Goal: Task Accomplishment & Management: Manage account settings

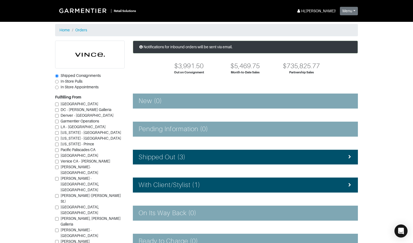
scroll to position [42, 0]
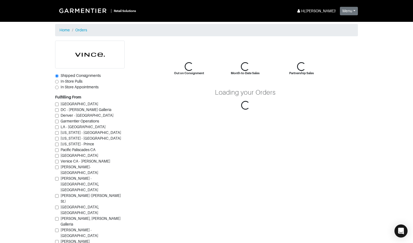
scroll to position [42, 0]
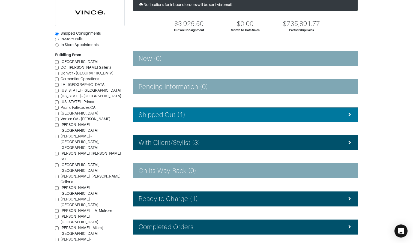
click at [183, 120] on li "Shipped Out (1)" at bounding box center [245, 114] width 225 height 15
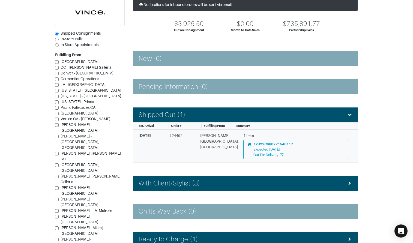
click at [218, 152] on div "[PERSON_NAME] - [GEOGRAPHIC_DATA], [GEOGRAPHIC_DATA]" at bounding box center [218, 146] width 41 height 26
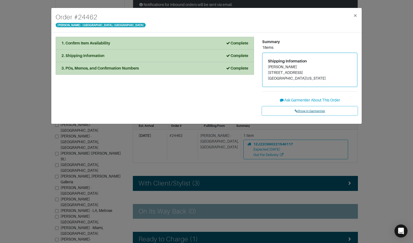
click at [308, 109] on link "Show in Garmentier" at bounding box center [309, 111] width 95 height 8
click at [36, 38] on div "Order # 24462 Vince - Chicago, Oak Street × 1. Confirm Item Availability Comple…" at bounding box center [206, 121] width 413 height 243
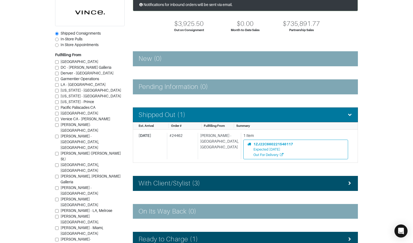
click at [176, 116] on h4 "Shipped Out (1)" at bounding box center [161, 115] width 47 height 8
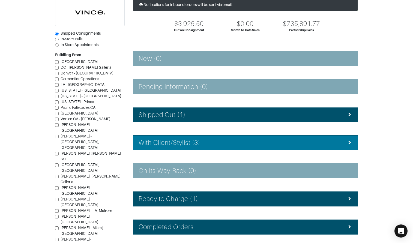
drag, startPoint x: 187, startPoint y: 142, endPoint x: 186, endPoint y: 135, distance: 6.5
click at [187, 142] on h4 "With Client/Stylist (3)" at bounding box center [169, 143] width 62 height 8
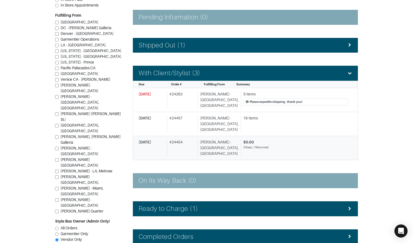
scroll to position [116, 0]
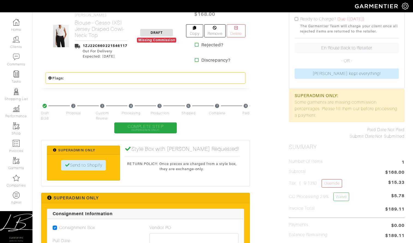
scroll to position [128, 0]
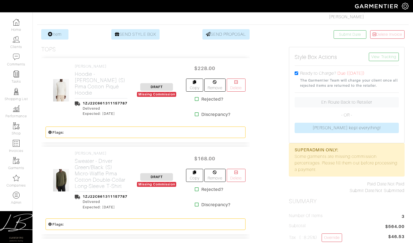
scroll to position [89, 0]
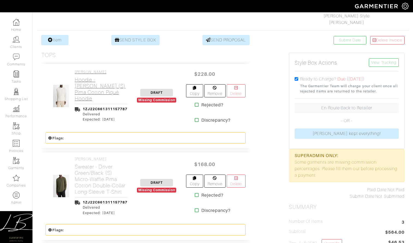
click at [86, 78] on link "VINCE Hoodie - Blanco (S) Pima Cotton Piqué Hoodie" at bounding box center [101, 86] width 53 height 32
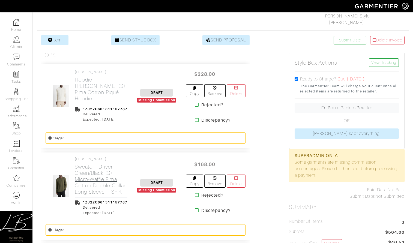
click at [90, 164] on h2 "Sweater - Driver Green/Black (S) Micro-Waffle Pima Cotton Double-Collar Long-Sl…" at bounding box center [101, 179] width 53 height 31
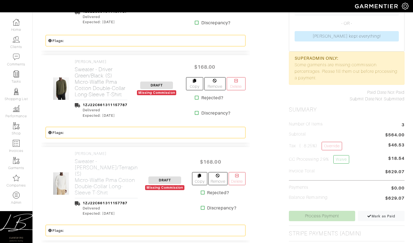
scroll to position [214, 0]
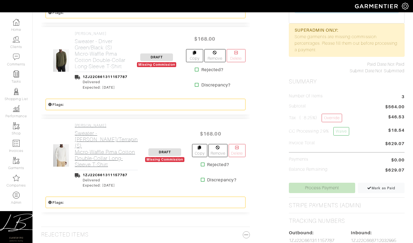
click at [93, 146] on h2 "Sweater - Blanco/Terrapin (S) Micro-Waffle Pima Cotton Double-Collar Long-Sleev…" at bounding box center [106, 149] width 63 height 38
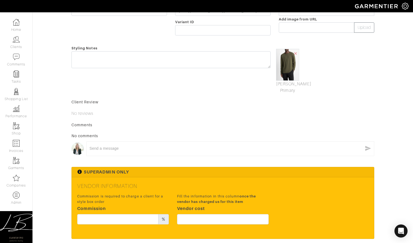
scroll to position [194, 0]
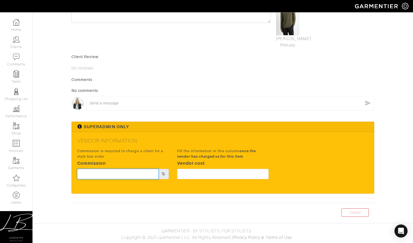
click at [132, 171] on input "text" at bounding box center [117, 174] width 81 height 10
type input "20"
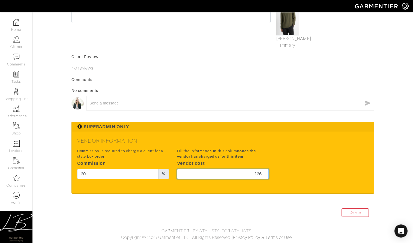
scroll to position [0, 0]
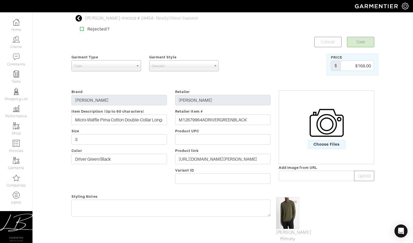
type input "126"
click at [366, 40] on button "Save" at bounding box center [360, 42] width 27 height 10
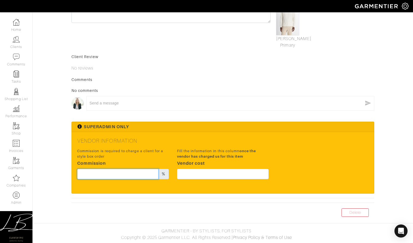
click at [131, 172] on input "text" at bounding box center [117, 174] width 81 height 10
type input "20"
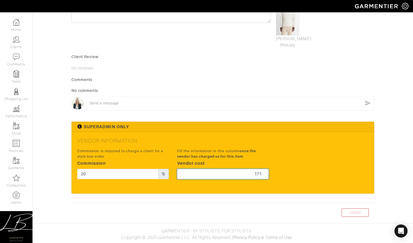
type input "171"
click at [285, 147] on div "Commission is required to charge a client for a style box order Commission 20 %…" at bounding box center [222, 165] width 299 height 36
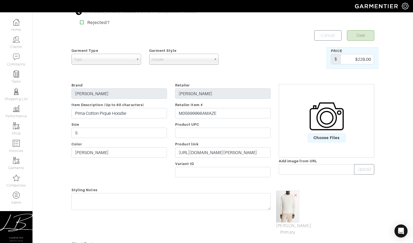
scroll to position [0, 0]
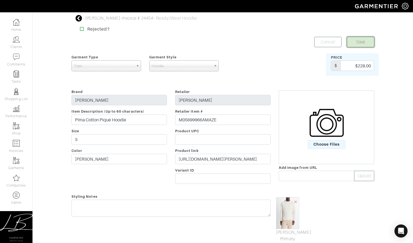
click at [362, 40] on button "Save" at bounding box center [360, 42] width 27 height 10
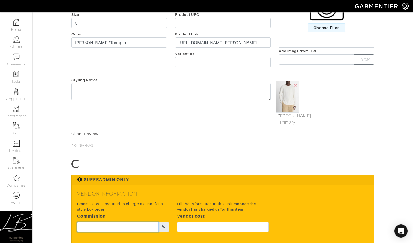
click at [141, 227] on input "text" at bounding box center [117, 227] width 81 height 10
type input "20"
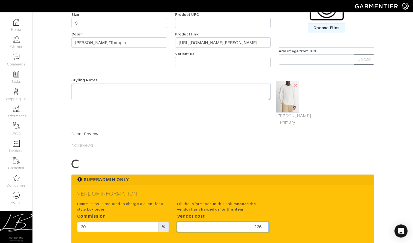
type input "126"
click at [245, 185] on div "Vendor Information Commission is required to charge a client for a style box or…" at bounding box center [223, 215] width 302 height 61
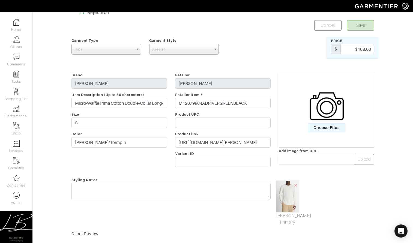
scroll to position [0, 0]
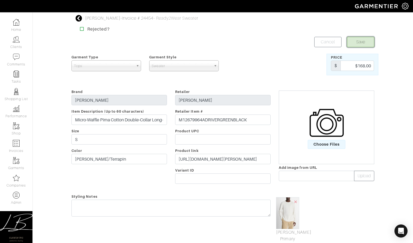
click at [351, 43] on button "Save" at bounding box center [360, 42] width 27 height 10
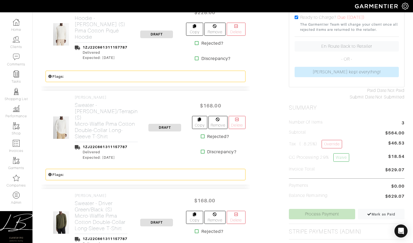
scroll to position [158, 0]
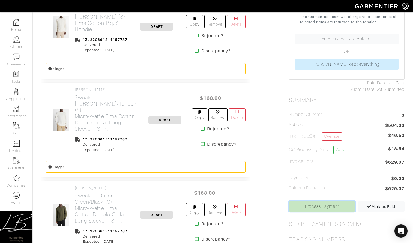
click at [311, 208] on link "Process Payment" at bounding box center [322, 206] width 66 height 10
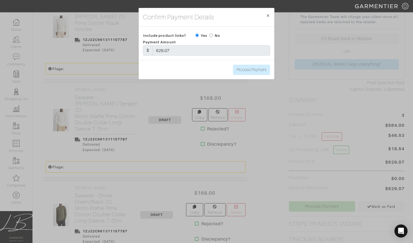
click at [211, 35] on input "radio" at bounding box center [211, 36] width 4 height 4
radio input "true"
click at [260, 71] on input "Process Payment" at bounding box center [251, 70] width 37 height 10
type input "Process Payment"
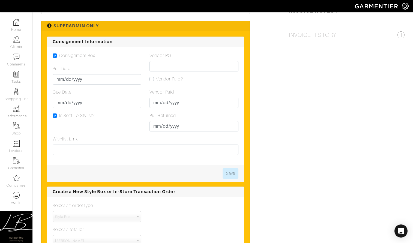
scroll to position [613, 0]
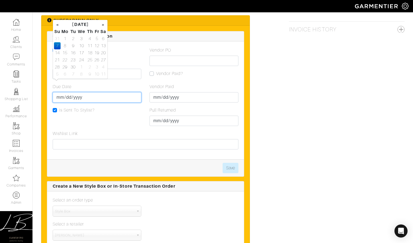
click at [67, 92] on input "2025-09-07" at bounding box center [97, 97] width 89 height 10
click at [88, 38] on td "4" at bounding box center [90, 38] width 8 height 7
type input "2025-09-04"
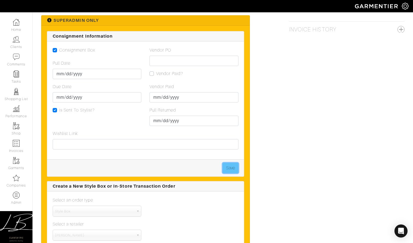
click at [233, 163] on button "Save" at bounding box center [230, 168] width 16 height 10
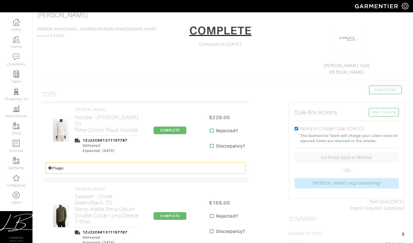
scroll to position [37, 0]
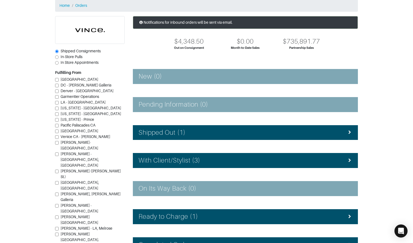
scroll to position [68, 0]
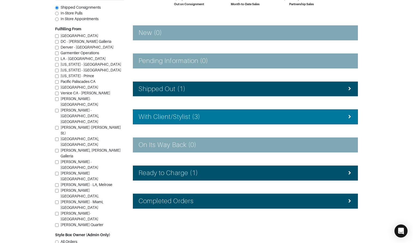
click at [172, 118] on h4 "With Client/Stylist (3)" at bounding box center [169, 117] width 62 height 8
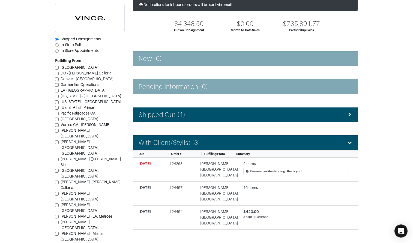
scroll to position [0, 0]
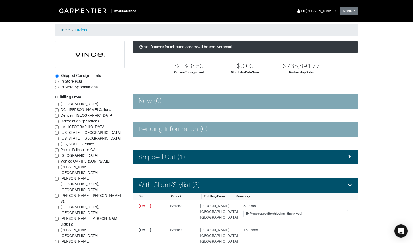
click at [65, 29] on link "Home" at bounding box center [64, 30] width 10 height 4
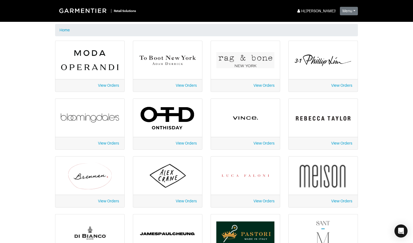
click at [268, 201] on link "View Orders" at bounding box center [263, 201] width 21 height 4
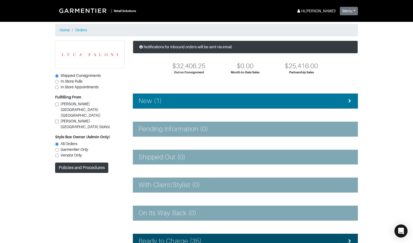
click at [186, 95] on li "New (1)" at bounding box center [245, 101] width 225 height 15
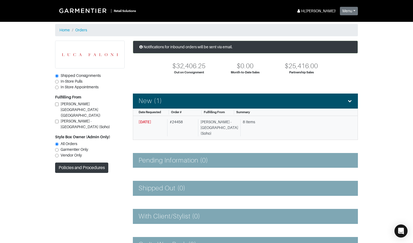
click at [219, 123] on div "Luca Faloni - NYC (Soho)" at bounding box center [218, 127] width 40 height 17
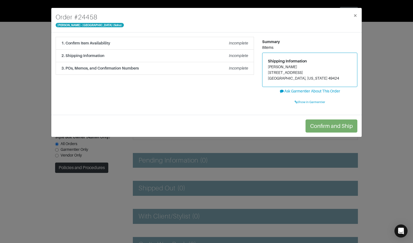
click at [94, 157] on div "Order # 24458 Luca Faloni - NYC (Soho) × 1. Confirm Item Availability Incomplet…" at bounding box center [206, 121] width 413 height 243
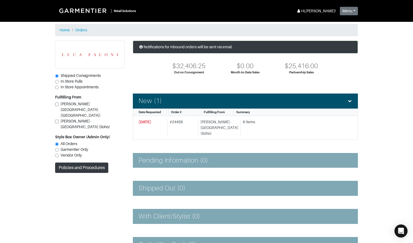
click at [71, 153] on span "Vendor Only" at bounding box center [71, 155] width 21 height 4
click at [59, 154] on input "Vendor Only" at bounding box center [57, 156] width 4 height 4
click at [73, 141] on span "All Orders" at bounding box center [69, 143] width 17 height 4
click at [59, 142] on input "All Orders" at bounding box center [57, 144] width 4 height 4
click at [64, 31] on link "Home" at bounding box center [64, 30] width 10 height 4
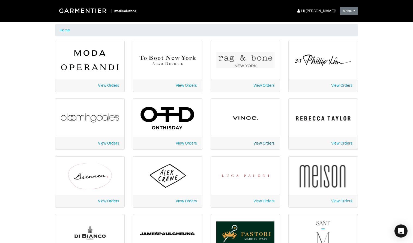
click at [263, 142] on link "View Orders" at bounding box center [263, 143] width 21 height 4
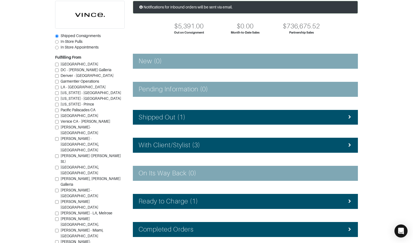
scroll to position [68, 0]
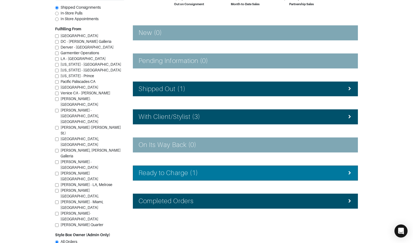
click at [198, 168] on li "Ready to Charge (1)" at bounding box center [245, 172] width 225 height 15
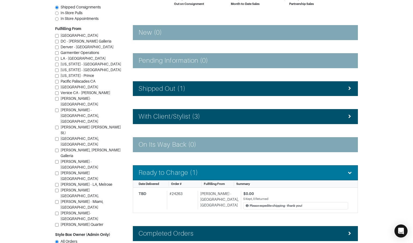
scroll to position [101, 0]
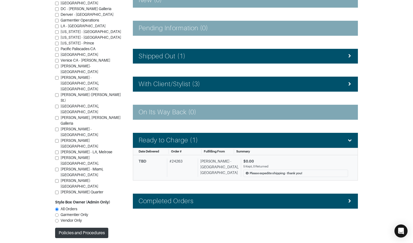
click at [195, 165] on div "# 24263" at bounding box center [181, 167] width 29 height 19
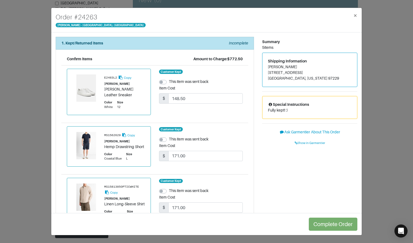
click at [377, 152] on div "Order # 24263 Vince - Chicago, Oak Street × 1. Kept/Returned Items Incomplete C…" at bounding box center [206, 121] width 413 height 243
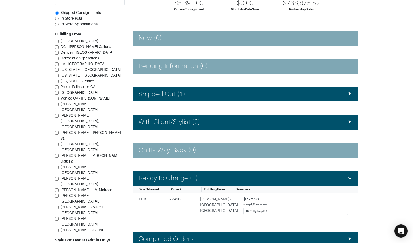
scroll to position [51, 0]
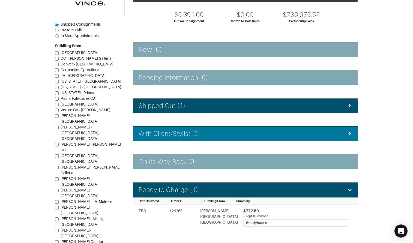
click at [212, 135] on div "With Client/Stylist (2)" at bounding box center [244, 134] width 213 height 8
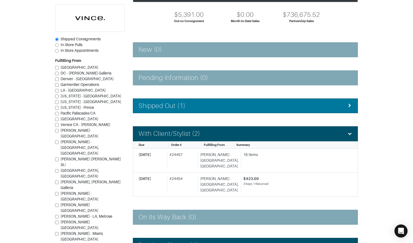
click at [189, 104] on div "Shipped Out (1)" at bounding box center [244, 106] width 213 height 8
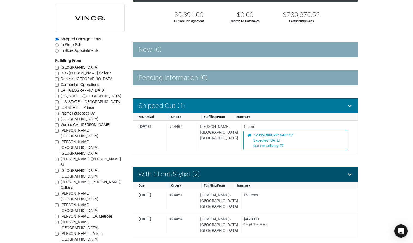
click at [189, 104] on div "Shipped Out (1)" at bounding box center [244, 106] width 213 height 8
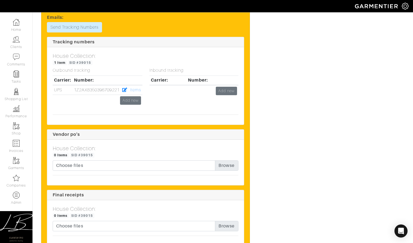
scroll to position [808, 0]
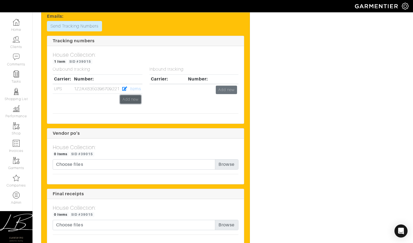
click at [126, 97] on link "Add new" at bounding box center [130, 99] width 21 height 8
click at [138, 60] on div "1 Item SID #39015" at bounding box center [146, 61] width 186 height 7
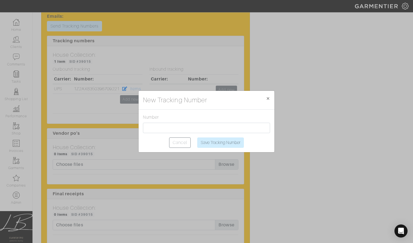
click at [132, 101] on div "New Tracking Number × Close Number Cancel Save Tracking Number" at bounding box center [206, 121] width 413 height 243
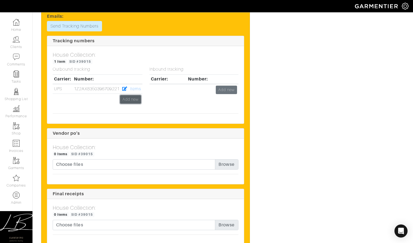
click at [132, 101] on link "Add new" at bounding box center [130, 99] width 21 height 8
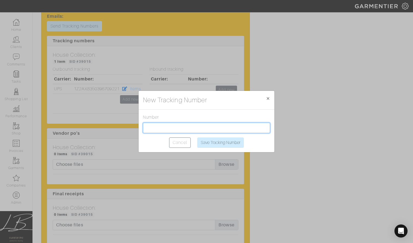
click at [154, 129] on input "text" at bounding box center [206, 128] width 127 height 10
paste input "1Z2AX8350398484676"
type input "1Z2AX8350398484676"
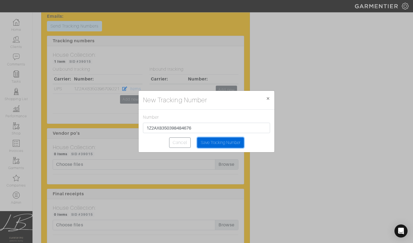
drag, startPoint x: 214, startPoint y: 141, endPoint x: 209, endPoint y: 141, distance: 5.2
click at [214, 141] on input "Save Tracking Number" at bounding box center [220, 142] width 47 height 10
type input "Saving..."
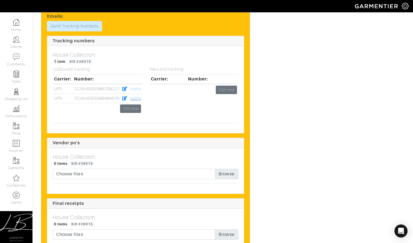
click at [137, 98] on link "Items" at bounding box center [135, 98] width 11 height 5
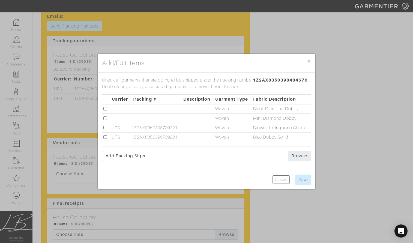
click at [105, 118] on input "checkbox" at bounding box center [105, 118] width 4 height 4
checkbox input "true"
drag, startPoint x: 301, startPoint y: 178, endPoint x: 296, endPoint y: 171, distance: 7.8
click at [301, 178] on input "Save" at bounding box center [303, 179] width 16 height 10
type input "Save"
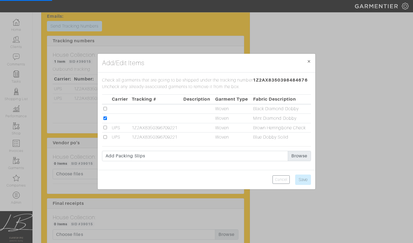
click at [246, 177] on div "Cancel Save" at bounding box center [207, 179] width 218 height 19
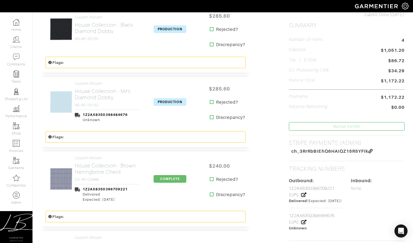
scroll to position [138, 0]
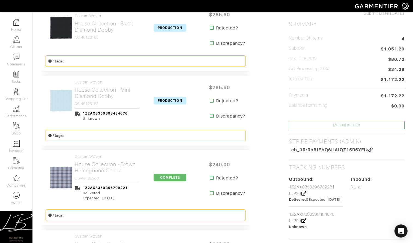
click at [173, 101] on span "PRODUCTION" at bounding box center [169, 101] width 33 height 8
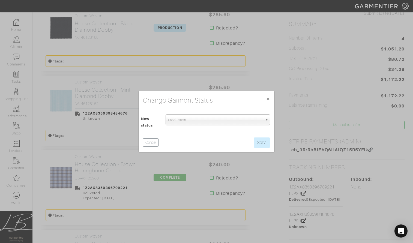
click at [179, 116] on span "Production" at bounding box center [215, 120] width 95 height 11
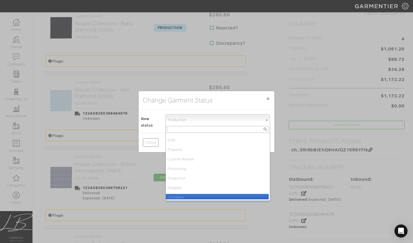
click at [194, 197] on li "Complete" at bounding box center [217, 197] width 103 height 7
select select "Complete"
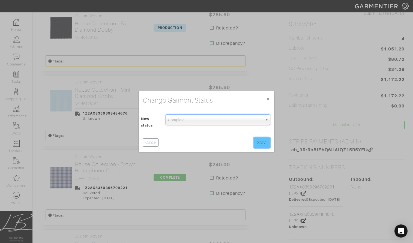
click at [267, 138] on button "Send" at bounding box center [262, 142] width 16 height 10
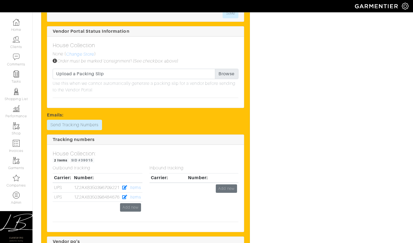
scroll to position [713, 0]
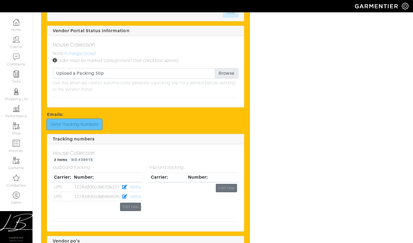
click at [79, 129] on link "Send Tracking Numbers" at bounding box center [74, 124] width 55 height 10
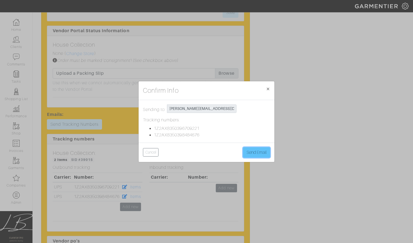
click at [253, 149] on button "Send Email" at bounding box center [256, 152] width 27 height 10
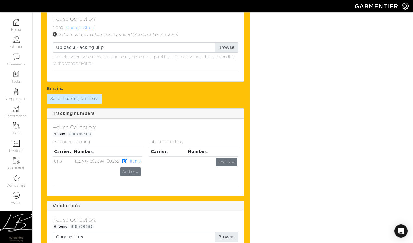
scroll to position [815, 0]
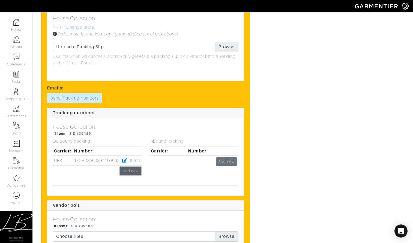
click at [132, 171] on link "Add new" at bounding box center [130, 171] width 21 height 8
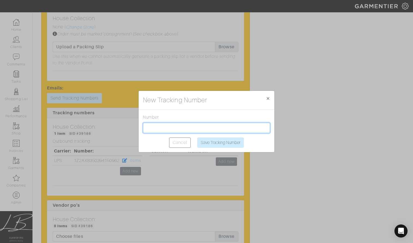
click at [216, 129] on input "text" at bounding box center [206, 128] width 127 height 10
paste input "1Z2AX8350392507661"
type input "1Z2AX8350392507661"
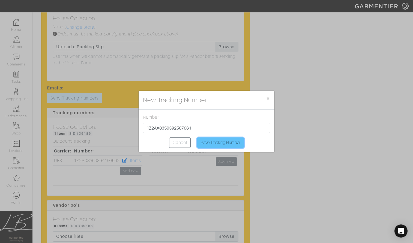
click at [217, 141] on input "Save Tracking Number" at bounding box center [220, 142] width 47 height 10
type input "Saving..."
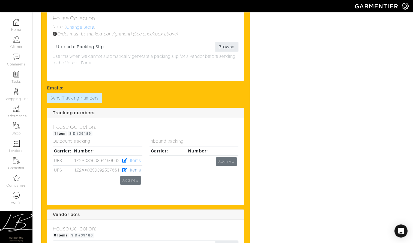
click at [139, 170] on link "Items" at bounding box center [135, 170] width 11 height 5
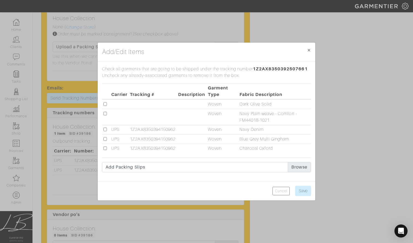
click at [105, 104] on input "checkbox" at bounding box center [105, 104] width 4 height 4
checkbox input "true"
click at [299, 189] on input "Save" at bounding box center [303, 191] width 16 height 10
type input "Save"
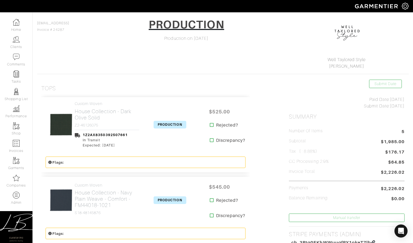
scroll to position [49, 0]
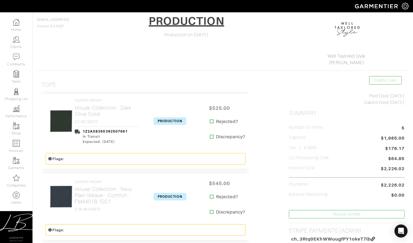
click at [164, 120] on span "PRODUCTION" at bounding box center [169, 121] width 33 height 8
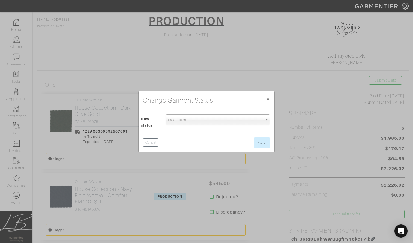
click at [174, 118] on span "Production" at bounding box center [215, 120] width 95 height 11
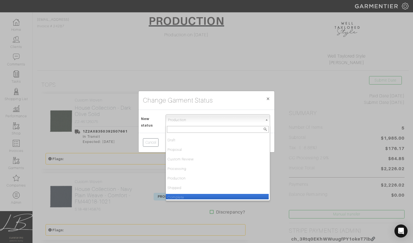
drag, startPoint x: 177, startPoint y: 196, endPoint x: 179, endPoint y: 193, distance: 3.1
click at [177, 196] on li "Complete" at bounding box center [217, 197] width 103 height 7
select select "Complete"
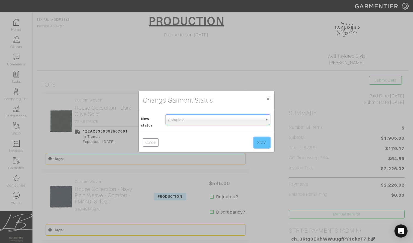
drag, startPoint x: 263, startPoint y: 143, endPoint x: 255, endPoint y: 146, distance: 7.9
click at [263, 143] on button "Send" at bounding box center [262, 142] width 16 height 10
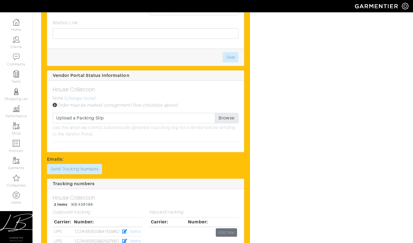
scroll to position [754, 0]
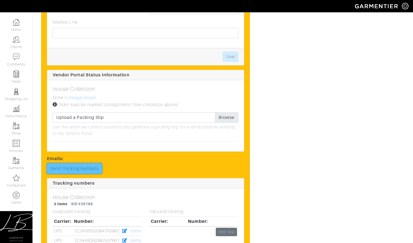
click at [98, 168] on link "Send Tracking Numbers" at bounding box center [74, 168] width 55 height 10
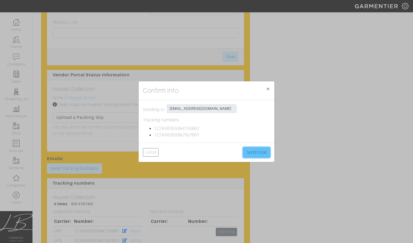
click at [257, 153] on button "Send Email" at bounding box center [256, 152] width 27 height 10
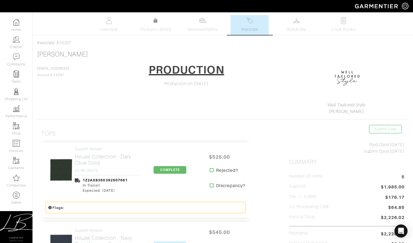
click at [263, 75] on div "Mike Asmar welltayloredstyle@gmail.commm Invoice # 24287 PRODUCTION Production …" at bounding box center [222, 82] width 371 height 64
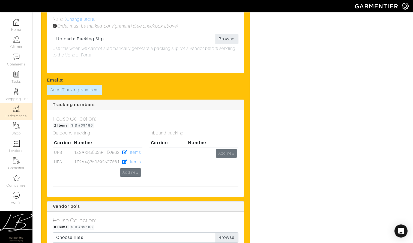
scroll to position [835, 0]
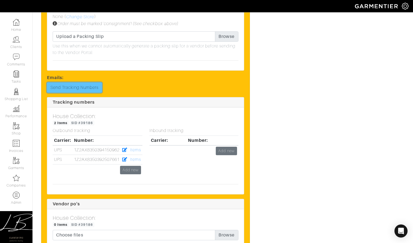
click at [89, 89] on link "Send Tracking Numbers" at bounding box center [74, 87] width 55 height 10
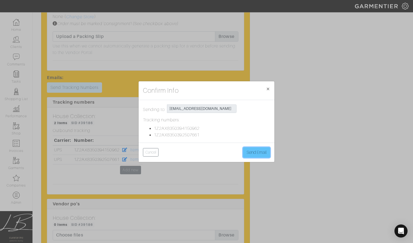
click at [250, 147] on button "Send Email" at bounding box center [256, 152] width 27 height 10
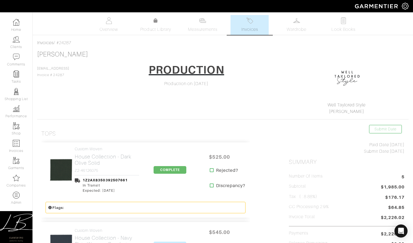
click at [267, 64] on div "[PERSON_NAME] [EMAIL_ADDRESS] Invoice # 24287 PRODUCTION Production on [DATE] W…" at bounding box center [222, 82] width 371 height 64
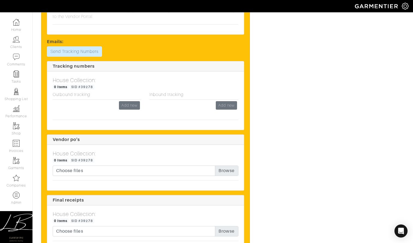
scroll to position [553, 0]
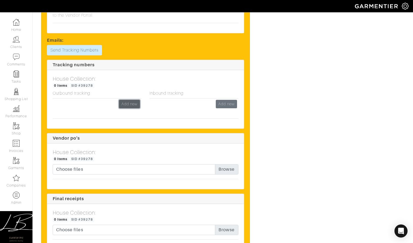
click at [127, 103] on link "Add new" at bounding box center [129, 104] width 21 height 8
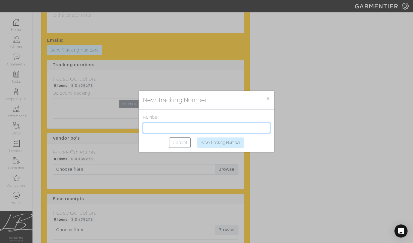
click at [158, 127] on input "text" at bounding box center [206, 128] width 127 height 10
click at [232, 128] on input "text" at bounding box center [206, 128] width 127 height 10
paste input "1Z2AX8350393187274"
type input "1Z2AX8350393187274"
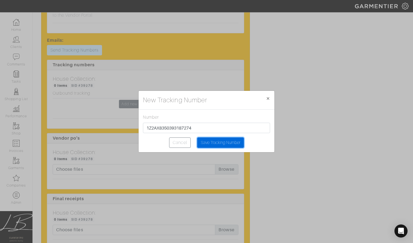
click at [231, 145] on input "Save Tracking Number" at bounding box center [220, 142] width 47 height 10
type input "Saving..."
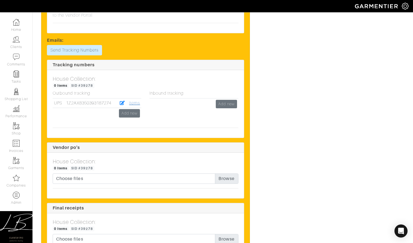
click at [130, 102] on link "Items" at bounding box center [134, 103] width 11 height 5
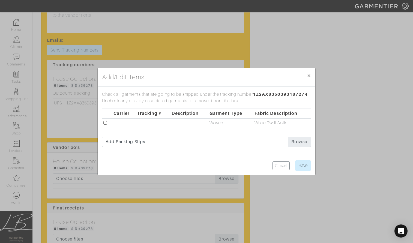
click at [105, 122] on input "checkbox" at bounding box center [105, 123] width 4 height 4
checkbox input "true"
click at [302, 161] on input "Save" at bounding box center [303, 165] width 16 height 10
type input "Save"
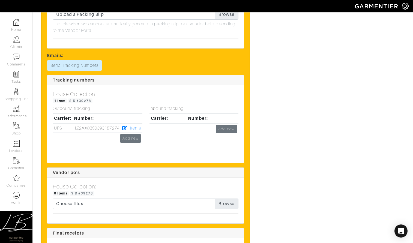
scroll to position [0, 0]
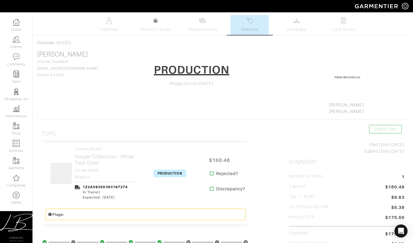
click at [175, 174] on span "PRODUCTION" at bounding box center [169, 174] width 33 height 8
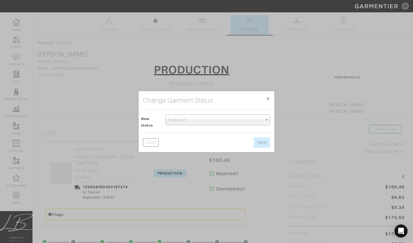
click at [174, 122] on span "Production" at bounding box center [215, 120] width 95 height 11
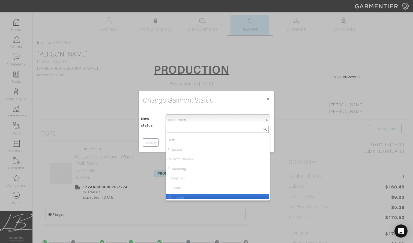
click at [189, 196] on li "Complete" at bounding box center [217, 197] width 103 height 7
select select "Complete"
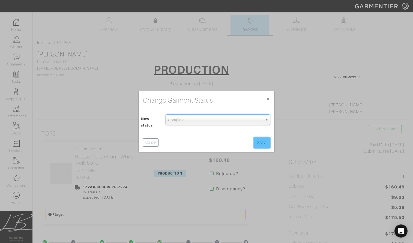
click at [264, 143] on button "Send" at bounding box center [262, 142] width 16 height 10
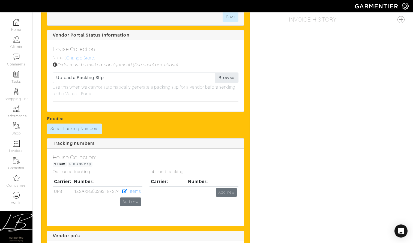
scroll to position [493, 0]
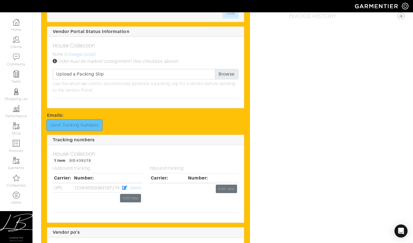
click at [93, 126] on link "Send Tracking Numbers" at bounding box center [74, 125] width 55 height 10
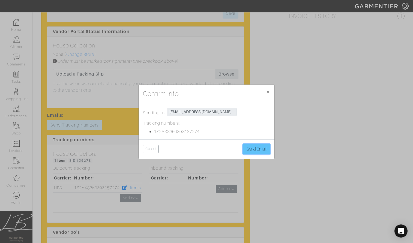
click at [251, 149] on button "Send Email" at bounding box center [256, 149] width 27 height 10
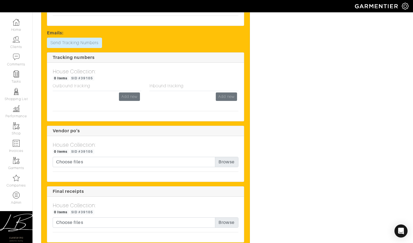
scroll to position [561, 0]
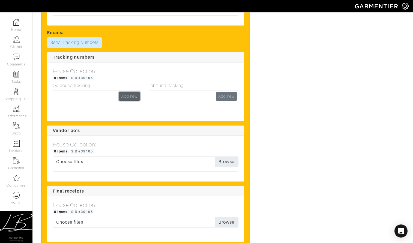
click at [123, 95] on link "Add new" at bounding box center [129, 96] width 21 height 8
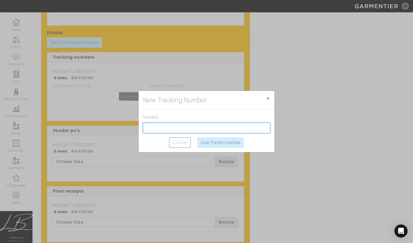
click at [172, 126] on input "text" at bounding box center [206, 128] width 127 height 10
paste input "https://wwwapps.ups.com/tracking/tracking.cgi?tracknum=1Z2AX8350394717912"
type input "https://wwwapps.ups.com/tracking/tracking.cgi?tracknum=1Z2AX8350394717912"
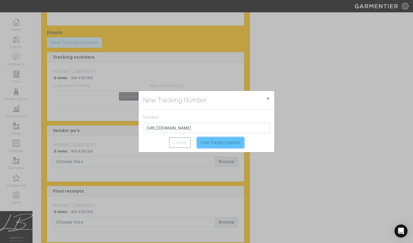
scroll to position [0, 0]
click at [218, 138] on input "Save Tracking Number" at bounding box center [220, 142] width 47 height 10
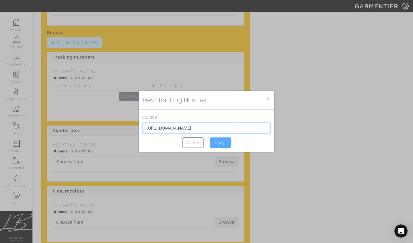
drag, startPoint x: 216, startPoint y: 130, endPoint x: 228, endPoint y: 129, distance: 12.3
click at [216, 130] on input "https://wwwapps.ups.com/tracking/tracking.cgi?tracknum=1Z2AX8350394717912" at bounding box center [206, 128] width 127 height 10
type input "Save Tracking Number"
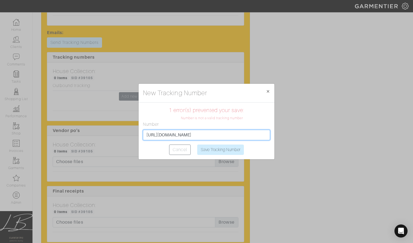
scroll to position [0, 0]
drag, startPoint x: 218, startPoint y: 132, endPoint x: 112, endPoint y: 133, distance: 105.8
click at [112, 133] on div "New Tracking Number × Close 1 error(s) prevented your save: Number is not a val…" at bounding box center [206, 121] width 413 height 243
type input "1Z2AX8350394717912"
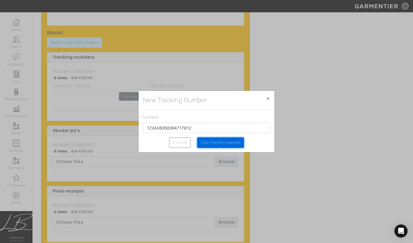
click at [208, 140] on input "Save Tracking Number" at bounding box center [220, 142] width 47 height 10
type input "Saving..."
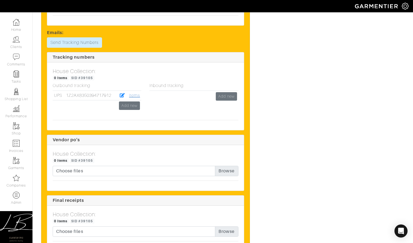
click at [136, 95] on link "Items" at bounding box center [134, 95] width 11 height 5
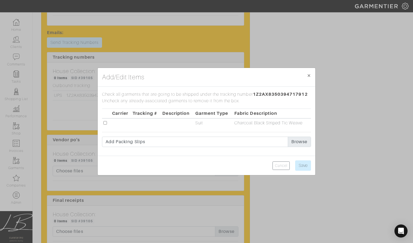
click at [106, 123] on input "checkbox" at bounding box center [105, 123] width 4 height 4
checkbox input "true"
click at [295, 165] on input "Save" at bounding box center [303, 165] width 16 height 10
type input "Save"
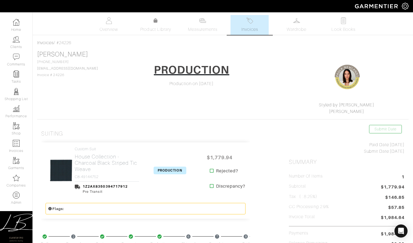
drag, startPoint x: 167, startPoint y: 170, endPoint x: 167, endPoint y: 165, distance: 5.2
click at [167, 170] on span "PRODUCTION" at bounding box center [169, 171] width 33 height 8
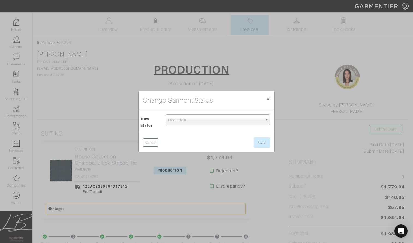
click at [178, 121] on span "Production" at bounding box center [215, 120] width 95 height 11
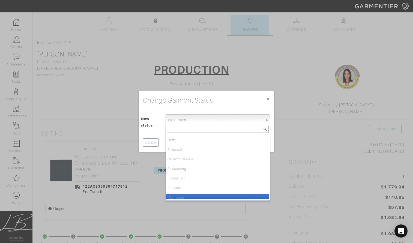
click at [184, 197] on li "Complete" at bounding box center [217, 197] width 103 height 7
select select "Complete"
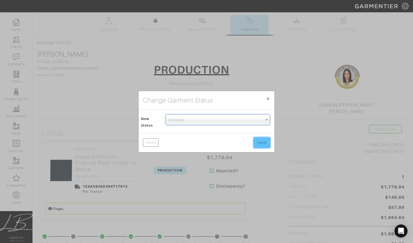
click at [260, 141] on button "Send" at bounding box center [262, 142] width 16 height 10
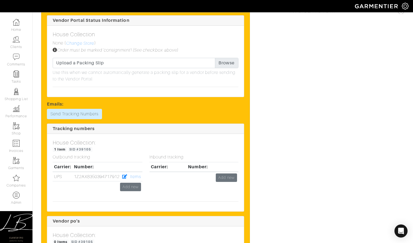
scroll to position [505, 0]
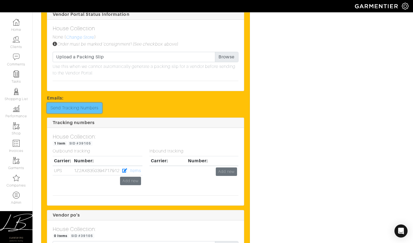
click at [80, 109] on link "Send Tracking Numbers" at bounding box center [74, 108] width 55 height 10
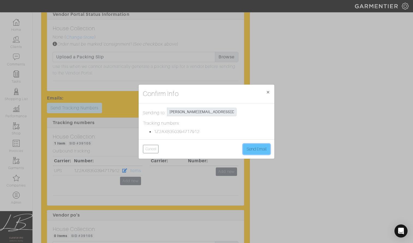
click at [261, 153] on button "Send Email" at bounding box center [256, 149] width 27 height 10
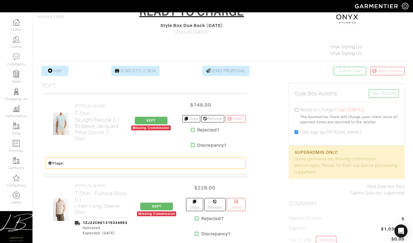
scroll to position [59, 0]
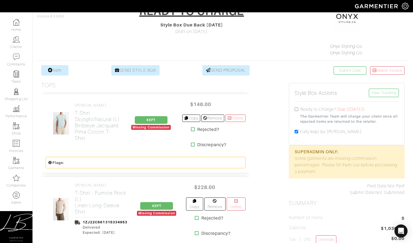
click at [296, 131] on input "checkbox" at bounding box center [296, 132] width 4 height 4
checkbox input "false"
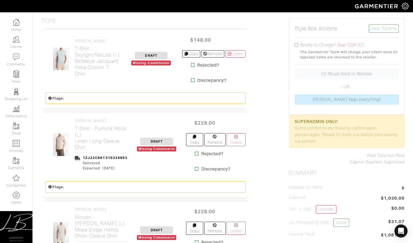
scroll to position [123, 0]
click at [297, 44] on input "checkbox" at bounding box center [296, 45] width 4 height 4
checkbox input "true"
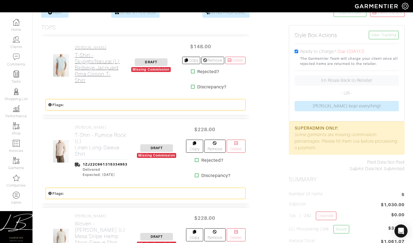
scroll to position [117, 0]
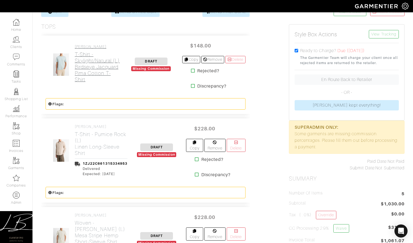
click at [79, 76] on h2 "T-Shirt - Skylight/Natural (L) Birdseye Jacquard Pima Cotton T-Shirt" at bounding box center [98, 66] width 46 height 31
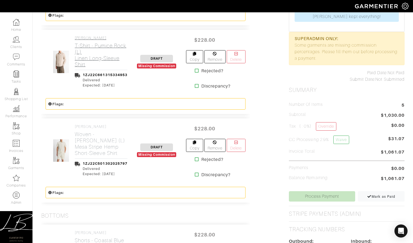
scroll to position [207, 0]
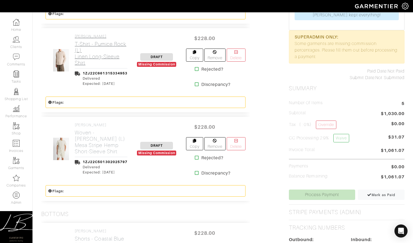
click at [85, 56] on h2 "T-Shirt - Pumice Rock (L) Linen Long-Sleeve Shirt" at bounding box center [101, 53] width 53 height 25
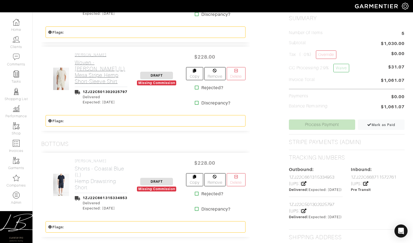
click at [82, 67] on h2 "Woven - Blanco (L) Mesa Stripe Hemp Short-Sleeve Shirt" at bounding box center [101, 71] width 53 height 25
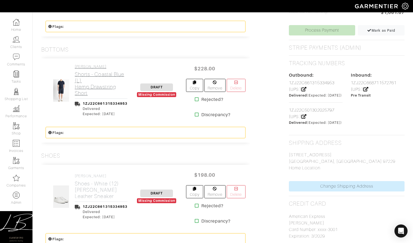
click at [82, 73] on h2 "Shorts - Coastal Blue (L) Hemp Drawstring Short" at bounding box center [101, 83] width 53 height 25
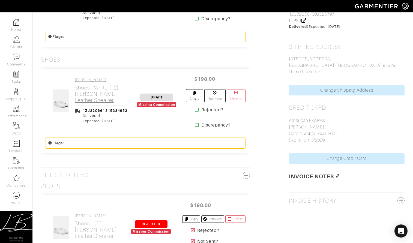
scroll to position [468, 0]
click at [85, 85] on h2 "Shoes - White (12) Fulton Leather Sneaker" at bounding box center [101, 93] width 53 height 19
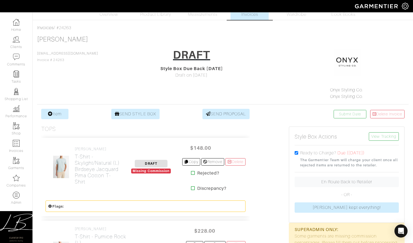
scroll to position [4, 0]
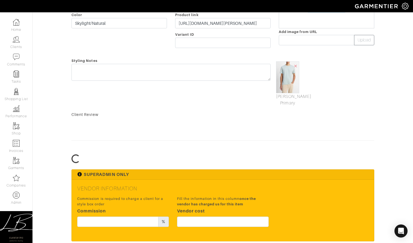
scroll to position [137, 0]
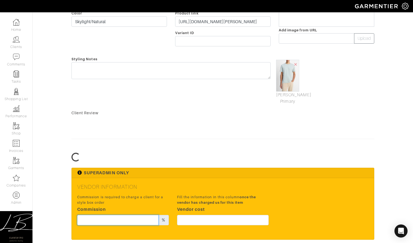
click at [113, 219] on input "text" at bounding box center [117, 220] width 81 height 10
type input "20"
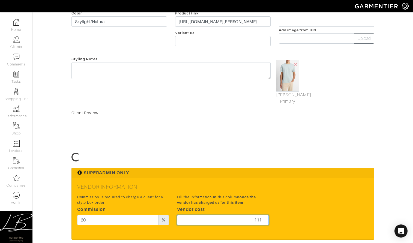
type input "111"
click at [203, 90] on div "Styling Notes" at bounding box center [170, 80] width 207 height 49
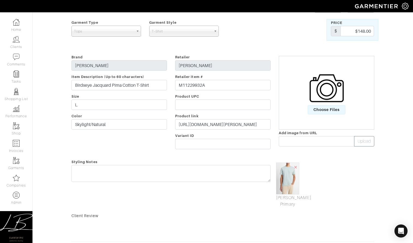
scroll to position [0, 0]
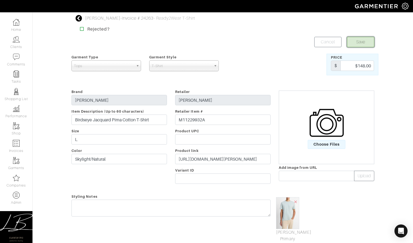
click at [369, 47] on button "Save" at bounding box center [360, 42] width 27 height 10
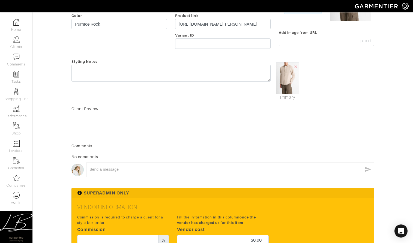
scroll to position [201, 0]
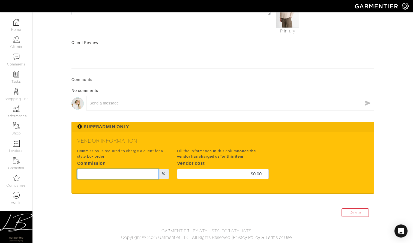
click at [129, 175] on input "text" at bounding box center [117, 174] width 81 height 10
type input "20"
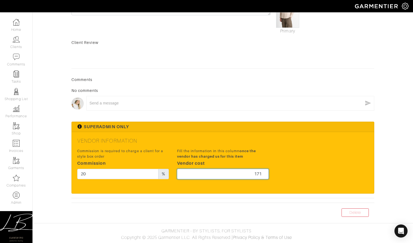
type input "171"
click at [196, 85] on div "Comments No comments x" at bounding box center [222, 96] width 303 height 39
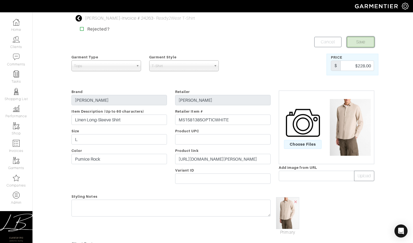
click at [364, 38] on button "Save" at bounding box center [360, 42] width 27 height 10
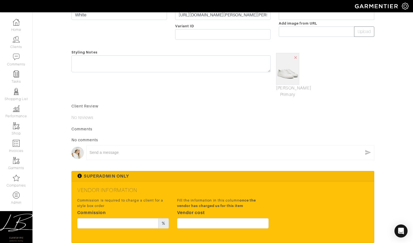
scroll to position [194, 0]
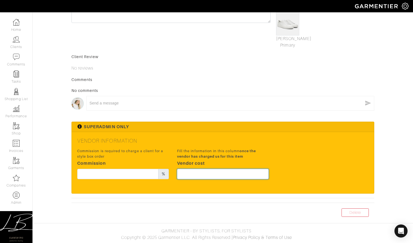
click at [230, 177] on input "text" at bounding box center [223, 174] width 92 height 10
type input "148.5"
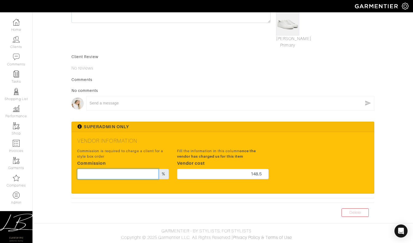
click at [96, 175] on input "text" at bounding box center [117, 174] width 81 height 10
type input "20"
click at [185, 64] on div "Client Review No reviews" at bounding box center [222, 62] width 303 height 17
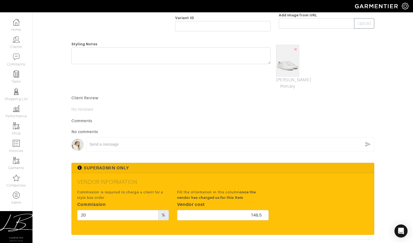
scroll to position [0, 0]
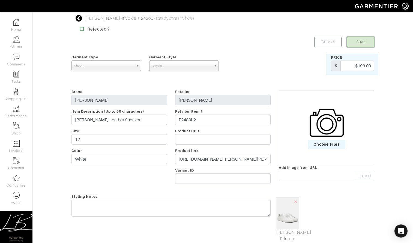
click at [353, 44] on button "Save" at bounding box center [360, 42] width 27 height 10
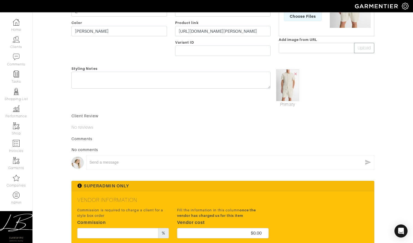
scroll to position [187, 0]
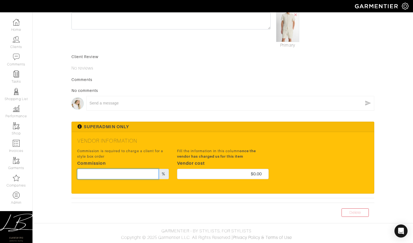
click at [127, 174] on input "text" at bounding box center [117, 174] width 81 height 10
type input "20"
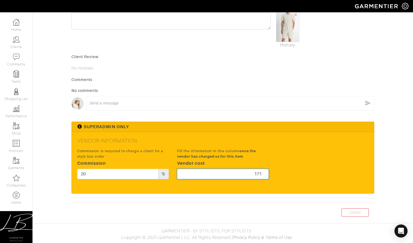
type input "171"
drag, startPoint x: 280, startPoint y: 78, endPoint x: 281, endPoint y: 83, distance: 4.9
click at [280, 78] on div "Comments" at bounding box center [222, 79] width 303 height 5
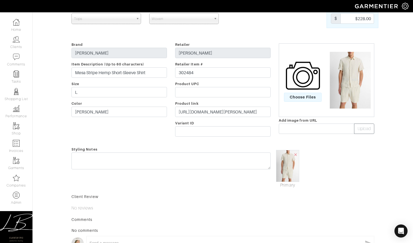
scroll to position [0, 0]
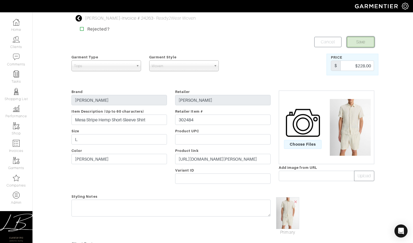
click at [354, 41] on button "Save" at bounding box center [360, 42] width 27 height 10
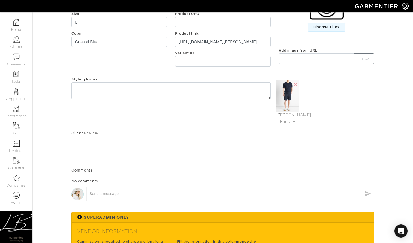
scroll to position [208, 0]
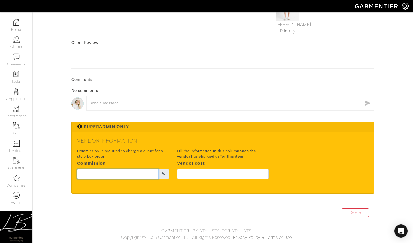
click at [127, 173] on input "text" at bounding box center [117, 174] width 81 height 10
type input "20"
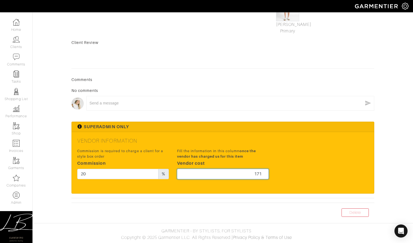
type input "171"
click at [278, 153] on div "Commission is required to charge a client for a style box order Commission 20 %…" at bounding box center [222, 165] width 299 height 36
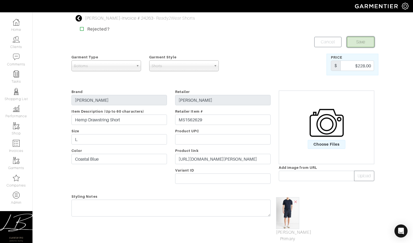
click at [354, 40] on button "Save" at bounding box center [360, 42] width 27 height 10
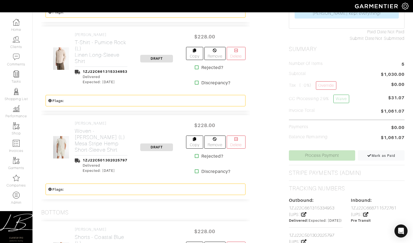
scroll to position [204, 0]
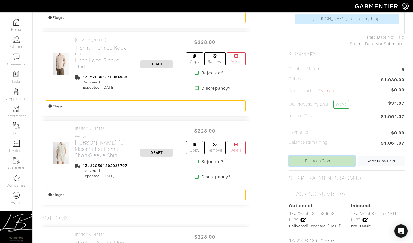
click at [321, 161] on link "Process Payment" at bounding box center [322, 161] width 66 height 10
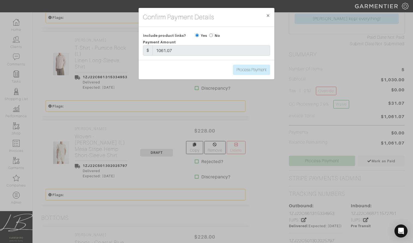
click at [210, 36] on input "radio" at bounding box center [211, 36] width 4 height 4
radio input "true"
click at [247, 72] on input "Process Payment" at bounding box center [251, 70] width 37 height 10
type input "Process Payment"
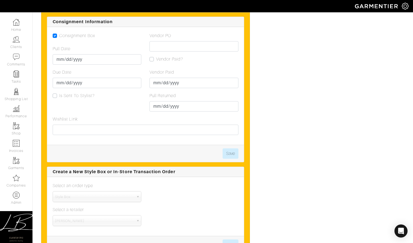
scroll to position [772, 0]
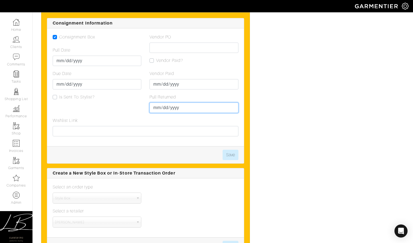
click at [158, 103] on input "Pull Returned" at bounding box center [193, 108] width 89 height 10
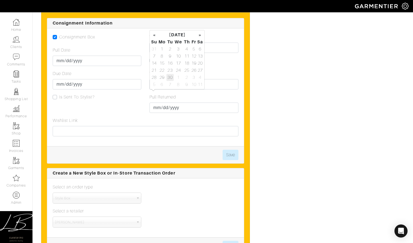
click at [168, 77] on td "30" at bounding box center [169, 77] width 7 height 7
click at [155, 48] on td "31" at bounding box center [154, 49] width 7 height 7
click at [200, 77] on td "30" at bounding box center [200, 77] width 6 height 7
type input "2025-08-30"
click at [218, 70] on div "Vendor Paid" at bounding box center [193, 79] width 89 height 19
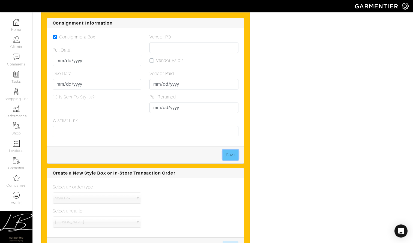
click at [230, 150] on button "Save" at bounding box center [230, 155] width 16 height 10
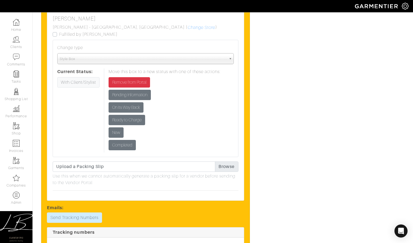
scroll to position [1034, 0]
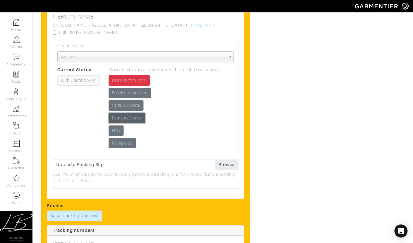
click at [133, 113] on input "Ready to Charge" at bounding box center [127, 118] width 37 height 10
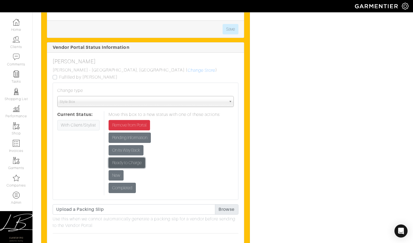
scroll to position [986, 0]
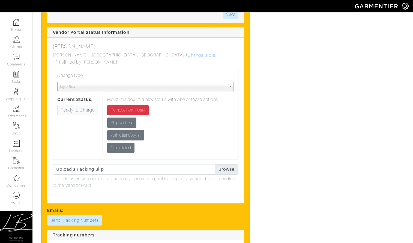
scroll to position [1406, 0]
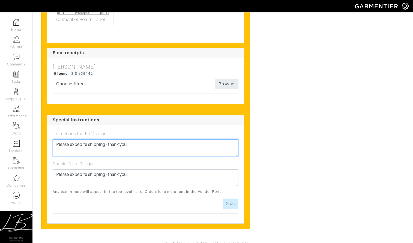
drag, startPoint x: 162, startPoint y: 134, endPoint x: 167, endPoint y: 122, distance: 13.3
click at [163, 131] on div "Instructions for the Vendor Please expedite shipping - thank you!" at bounding box center [146, 144] width 186 height 26
type textarea "Fully kept! :)"
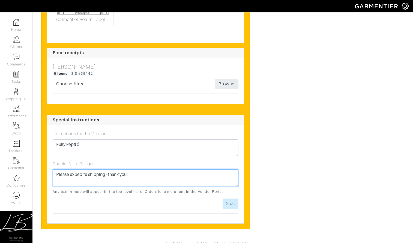
paste textarea "Fully kept! :)"
type textarea "Fully kept! :)"
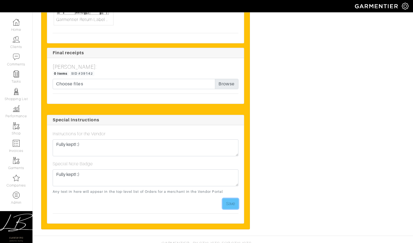
click at [224, 198] on button "Save" at bounding box center [230, 203] width 16 height 10
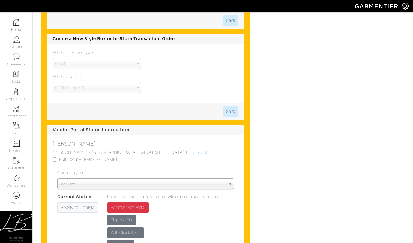
scroll to position [883, 0]
